Goal: Find specific page/section: Find specific page/section

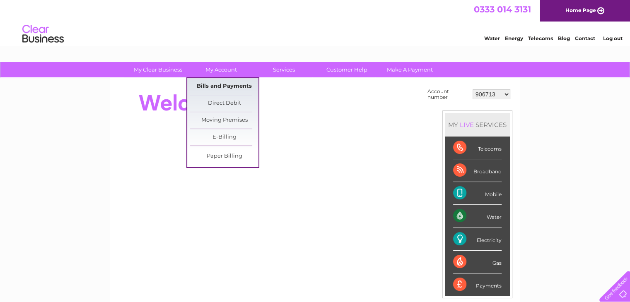
click at [220, 85] on link "Bills and Payments" at bounding box center [224, 86] width 68 height 17
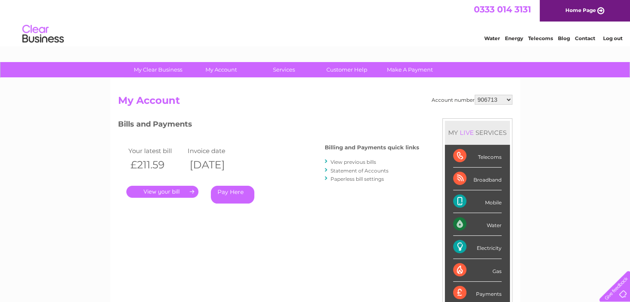
click at [171, 191] on link "." at bounding box center [162, 192] width 72 height 12
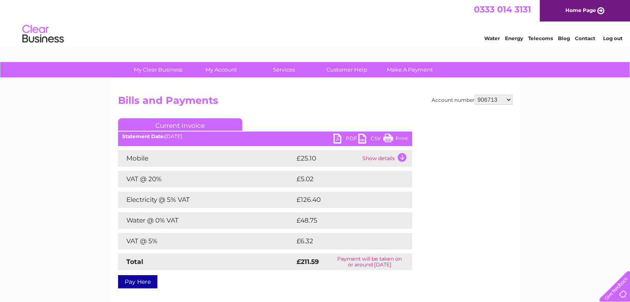
click at [345, 139] on link "PDF" at bounding box center [345, 140] width 25 height 12
